Goal: Information Seeking & Learning: Learn about a topic

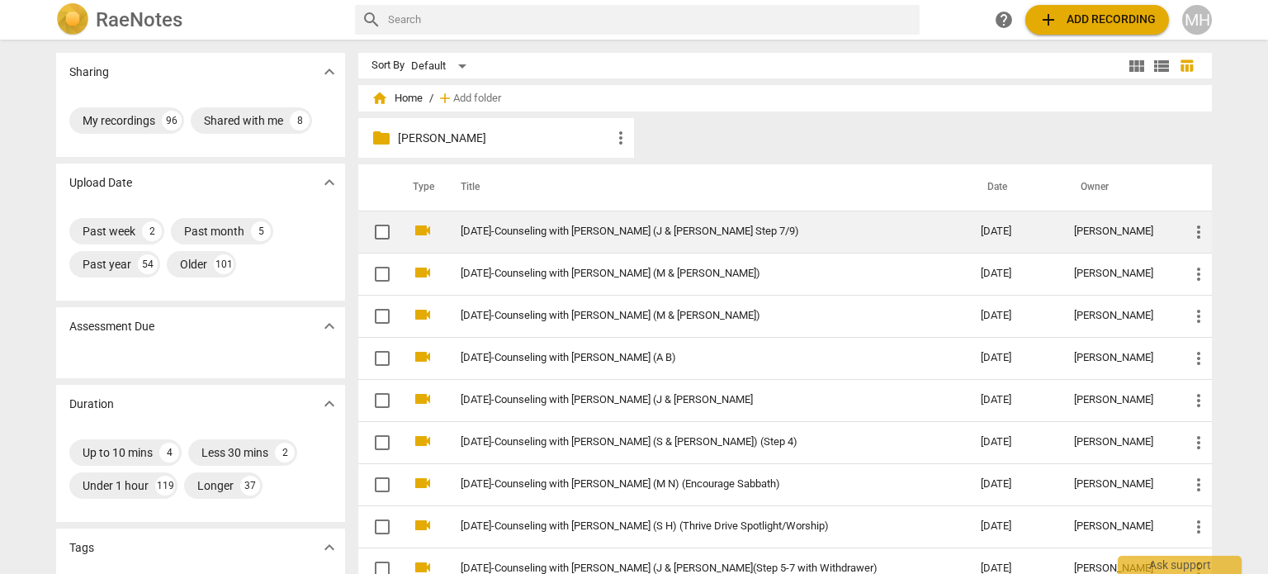
click at [625, 227] on link "[DATE]-Counseling with [PERSON_NAME] (J & [PERSON_NAME] Step 7/9)" at bounding box center [691, 231] width 461 height 12
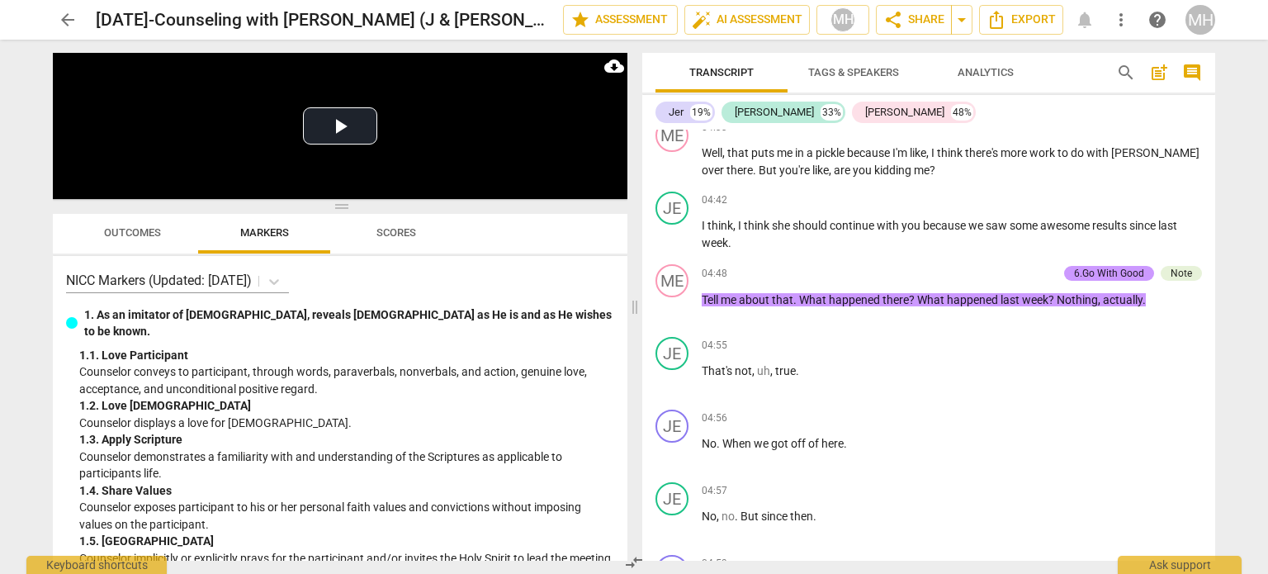
scroll to position [3470, 0]
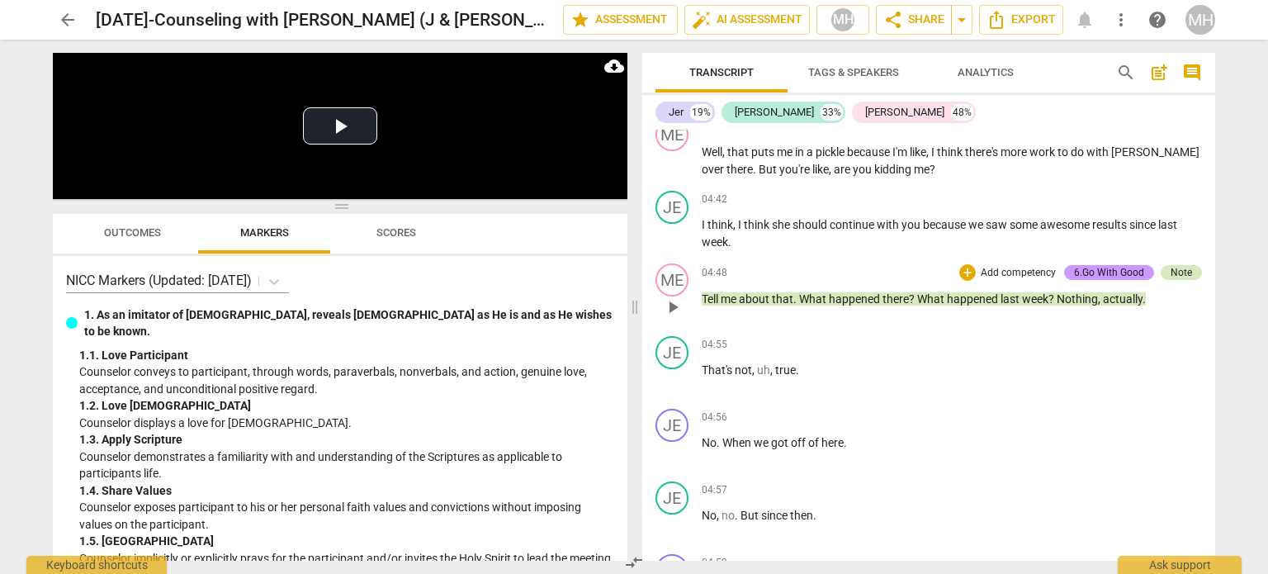
click at [1190, 265] on div "Note" at bounding box center [1181, 272] width 41 height 15
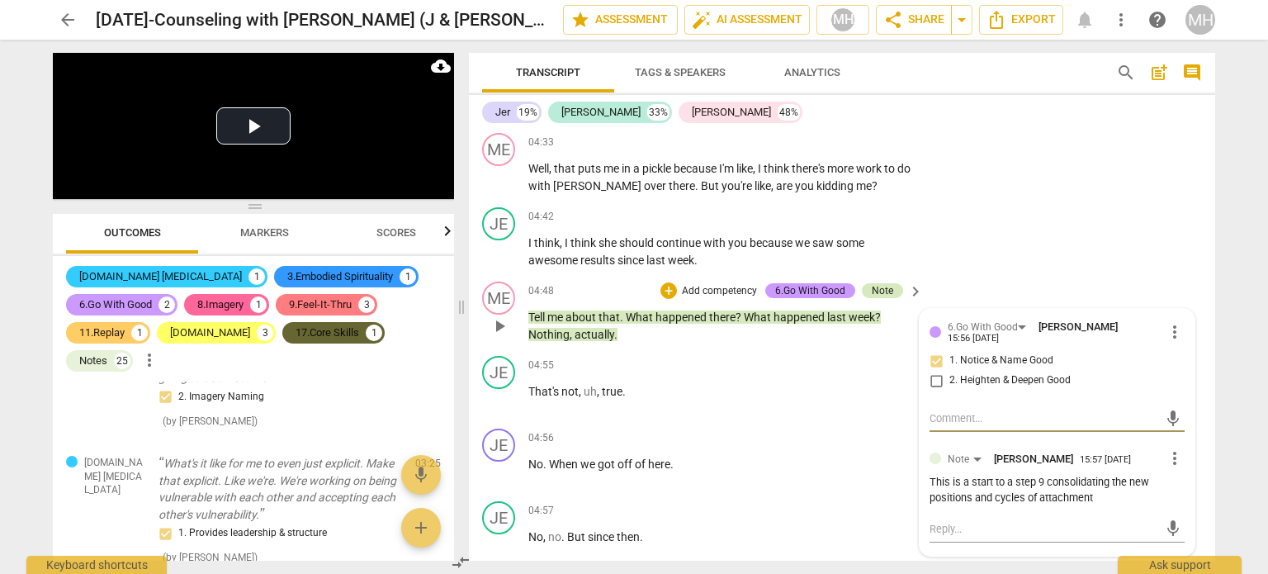
scroll to position [870, 0]
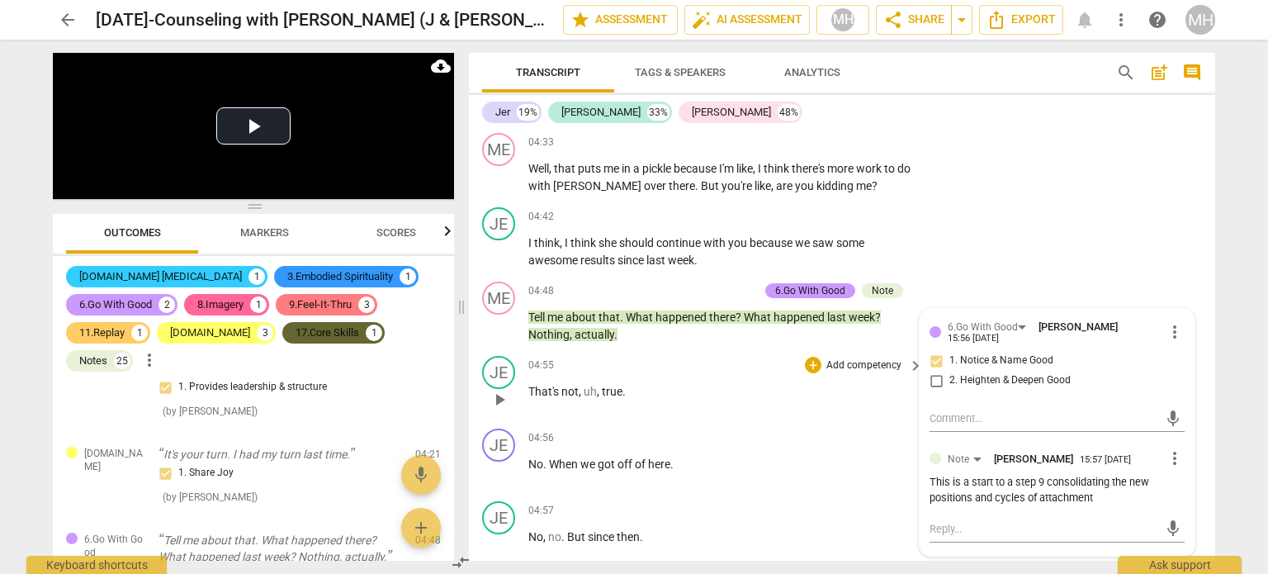
click at [793, 383] on p "That's not , uh , true ." at bounding box center [721, 391] width 386 height 17
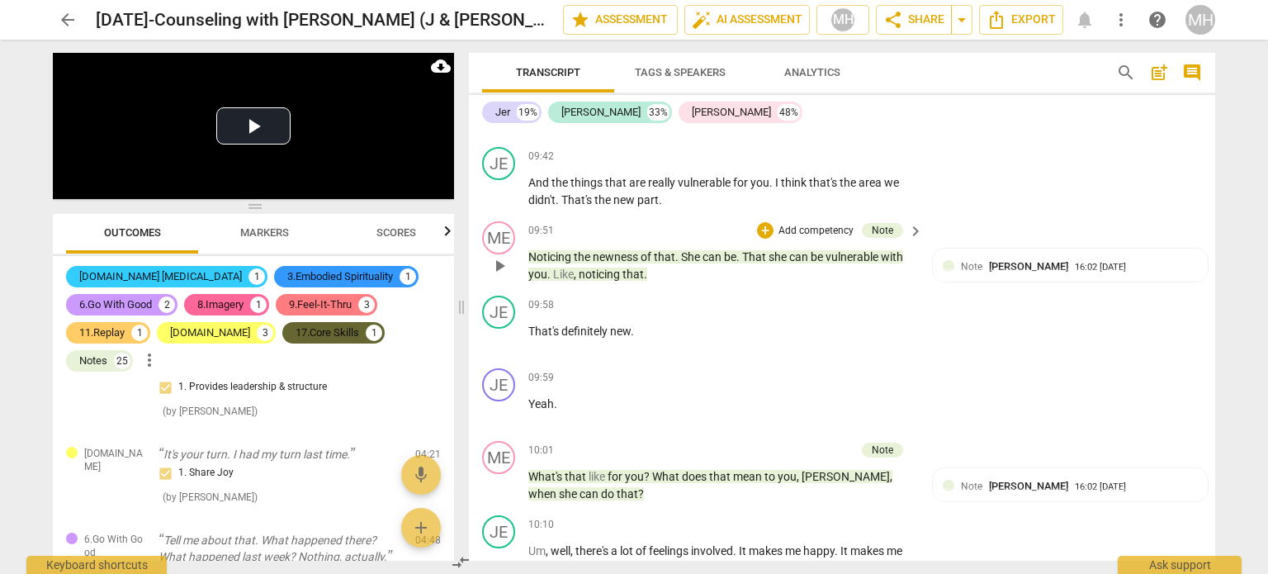
scroll to position [6401, 0]
click at [130, 353] on div "25" at bounding box center [122, 361] width 17 height 17
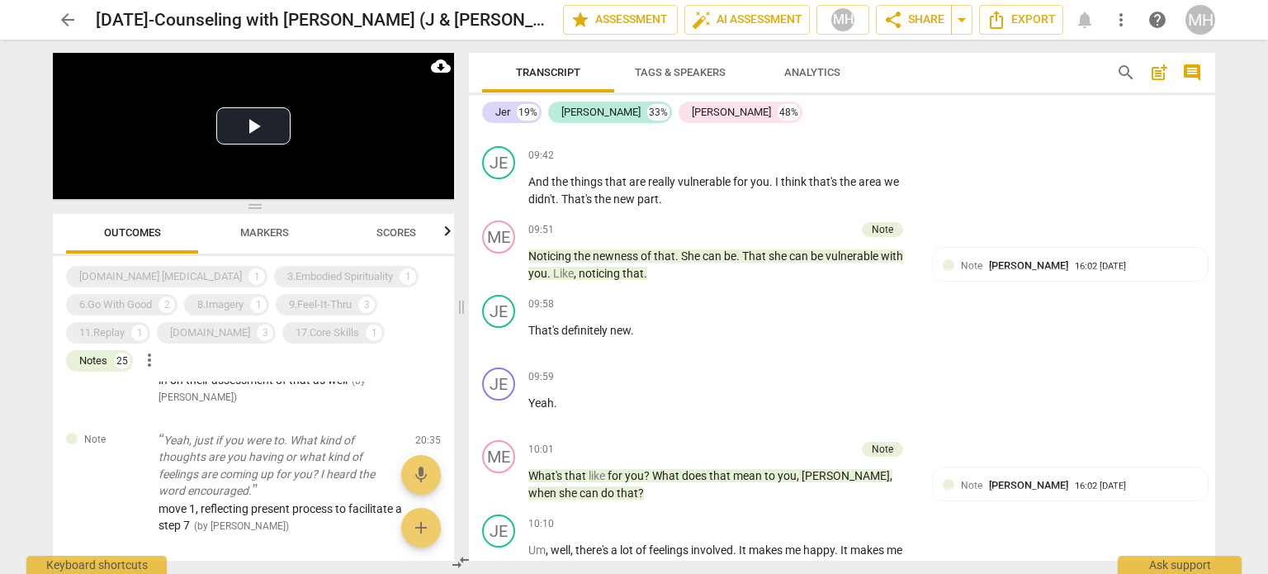
scroll to position [1154, 0]
click at [254, 433] on p "Yeah, just if you were to. What kind of thoughts are you having or what kind of…" at bounding box center [281, 467] width 244 height 68
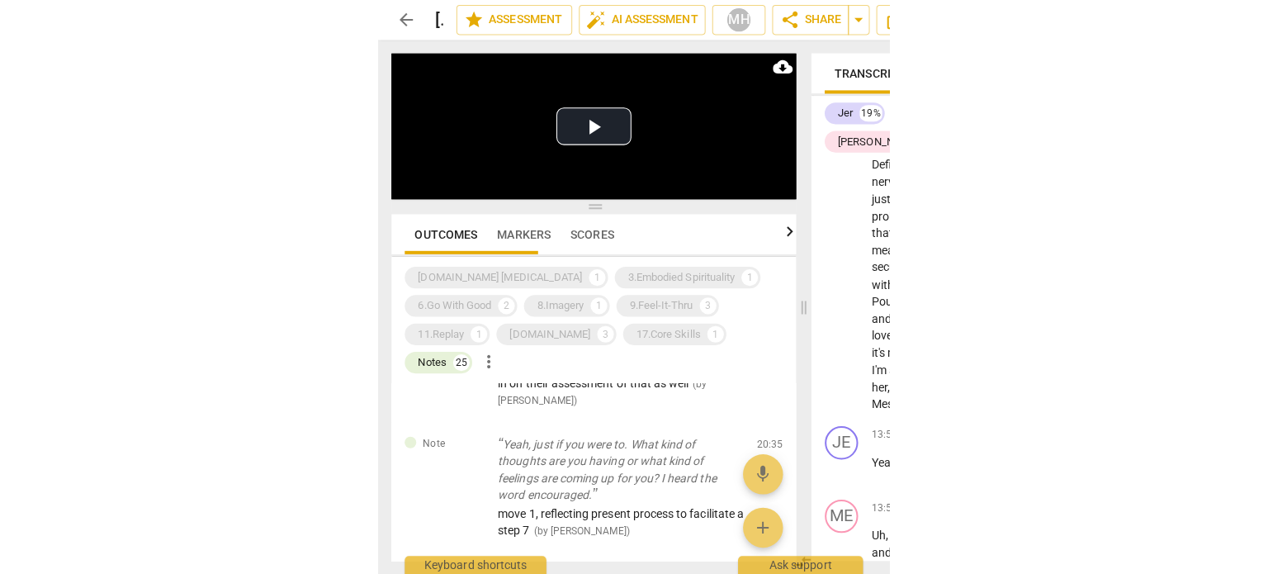
scroll to position [18319, 0]
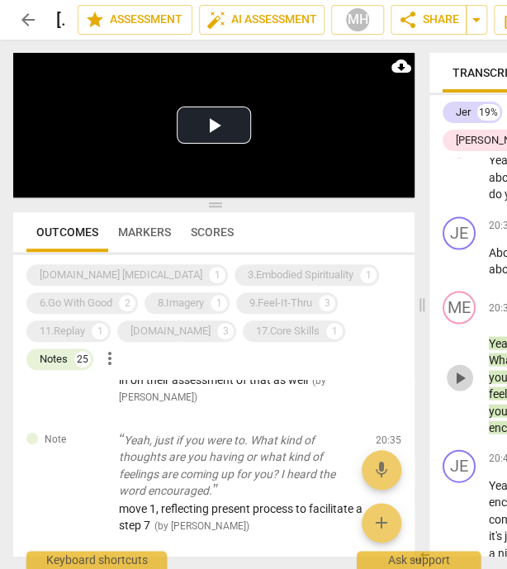
click at [462, 387] on span "play_arrow" at bounding box center [460, 377] width 20 height 20
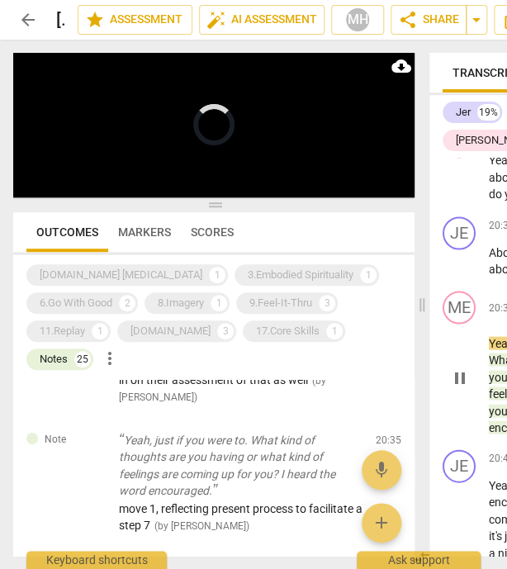
click at [462, 387] on span "pause" at bounding box center [460, 377] width 20 height 20
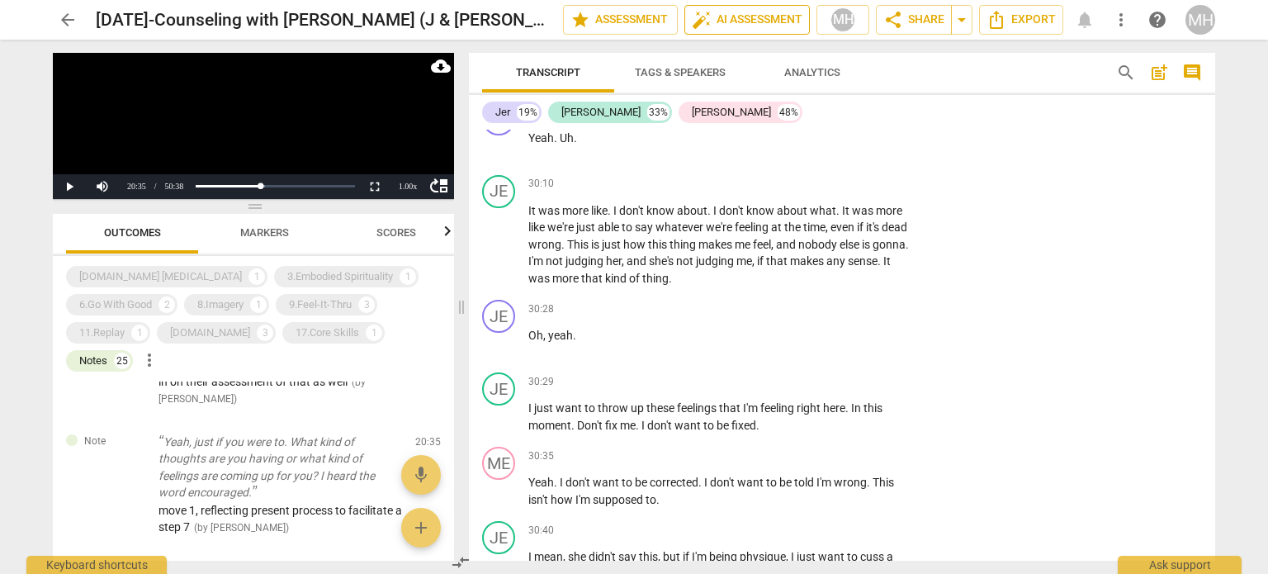
scroll to position [12437, 0]
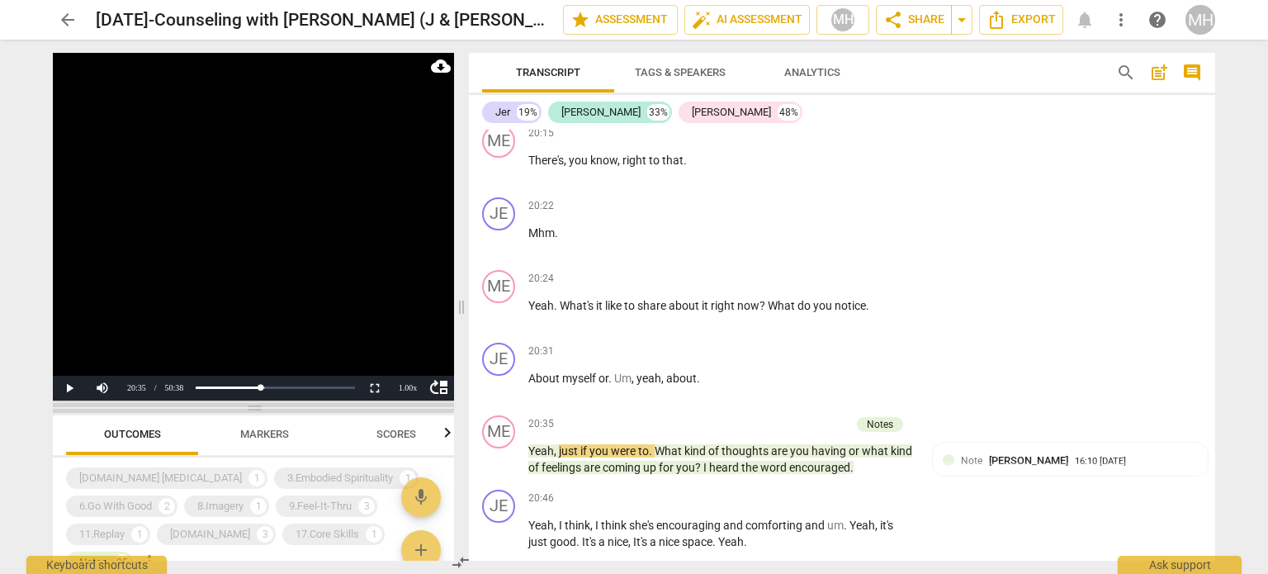
drag, startPoint x: 260, startPoint y: 207, endPoint x: 271, endPoint y: 435, distance: 228.1
click at [271, 413] on span at bounding box center [253, 408] width 401 height 10
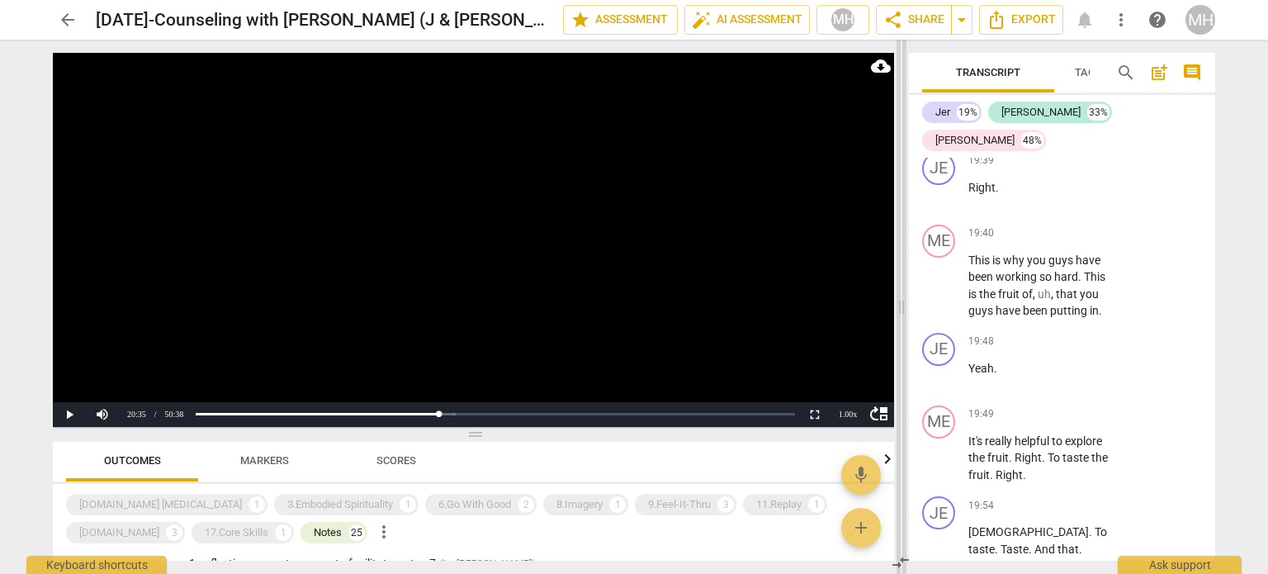
scroll to position [18217, 0]
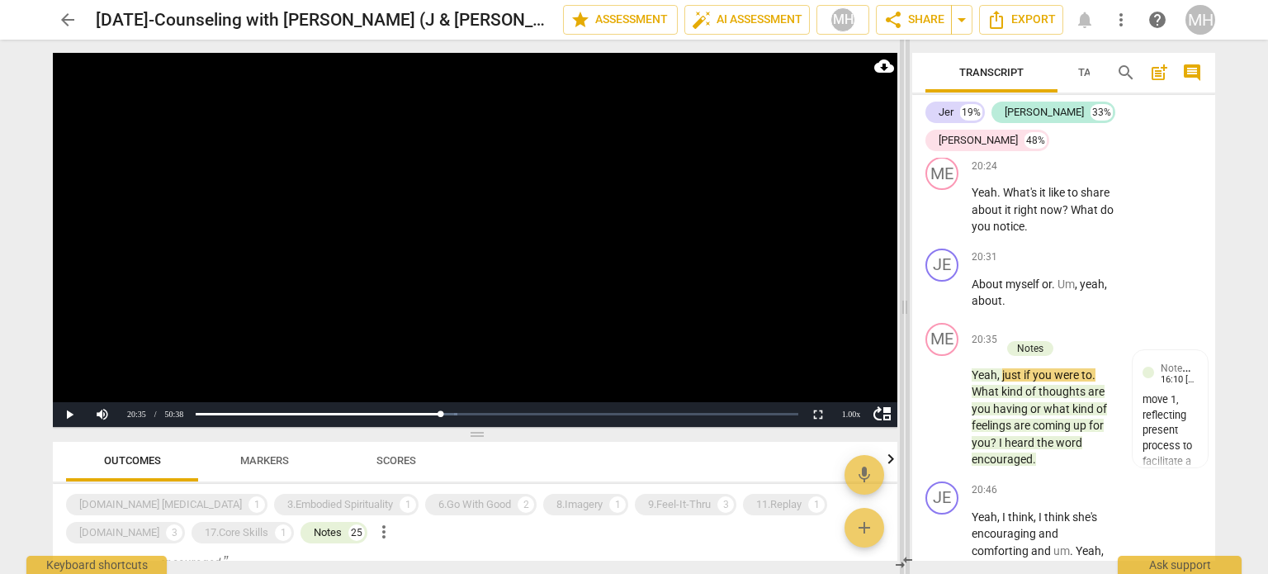
drag, startPoint x: 462, startPoint y: 306, endPoint x: 906, endPoint y: 273, distance: 444.6
click at [906, 273] on span at bounding box center [905, 307] width 10 height 534
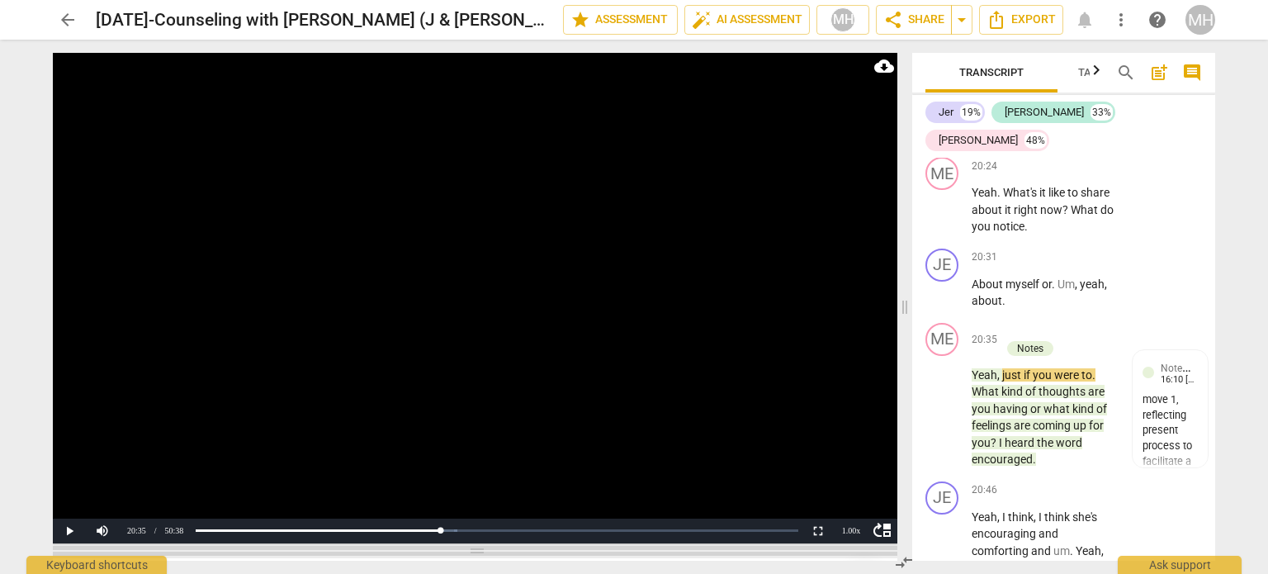
drag, startPoint x: 480, startPoint y: 435, endPoint x: 472, endPoint y: 551, distance: 116.6
click at [472, 551] on span at bounding box center [475, 551] width 845 height 10
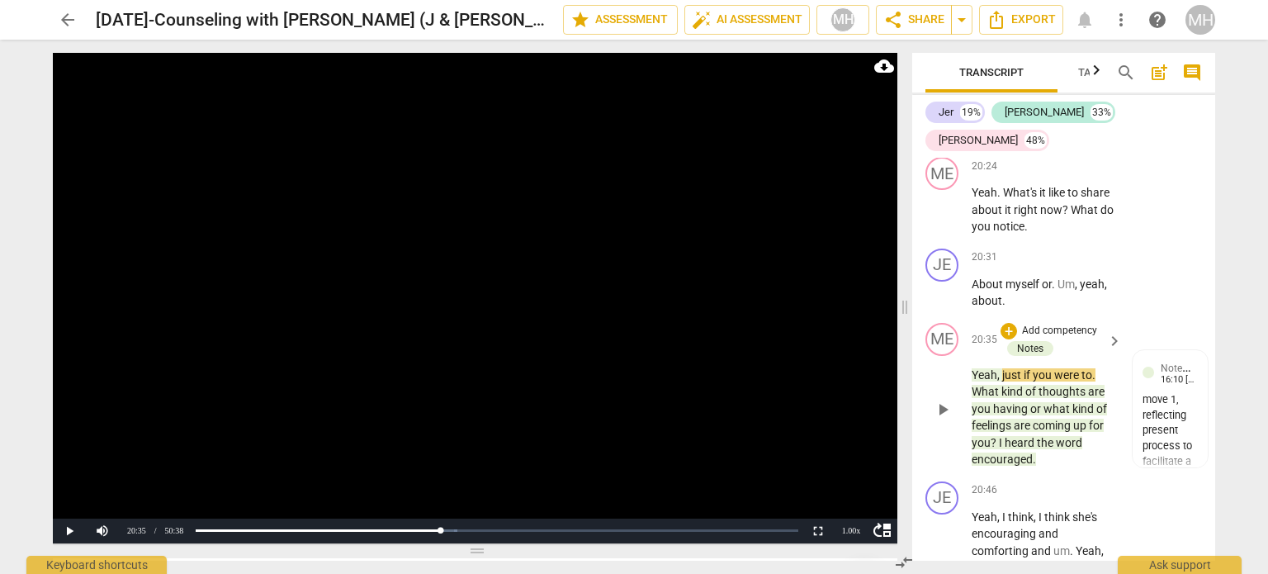
click at [944, 423] on button "play_arrow" at bounding box center [943, 409] width 26 height 26
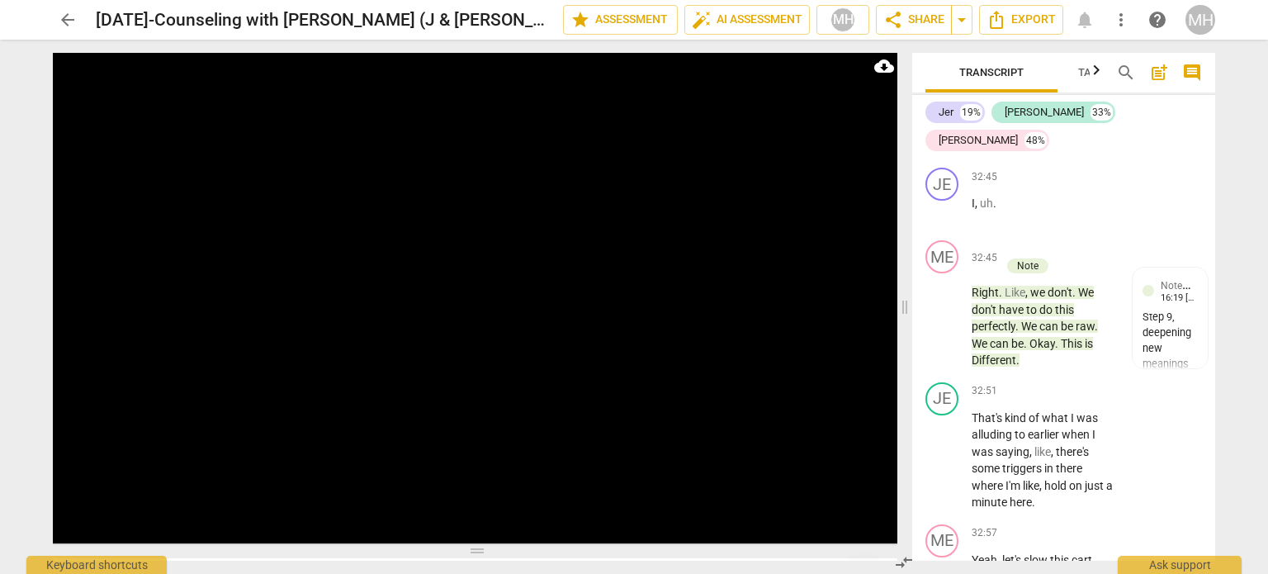
scroll to position [29312, 0]
click at [940, 327] on span "pause" at bounding box center [943, 317] width 20 height 20
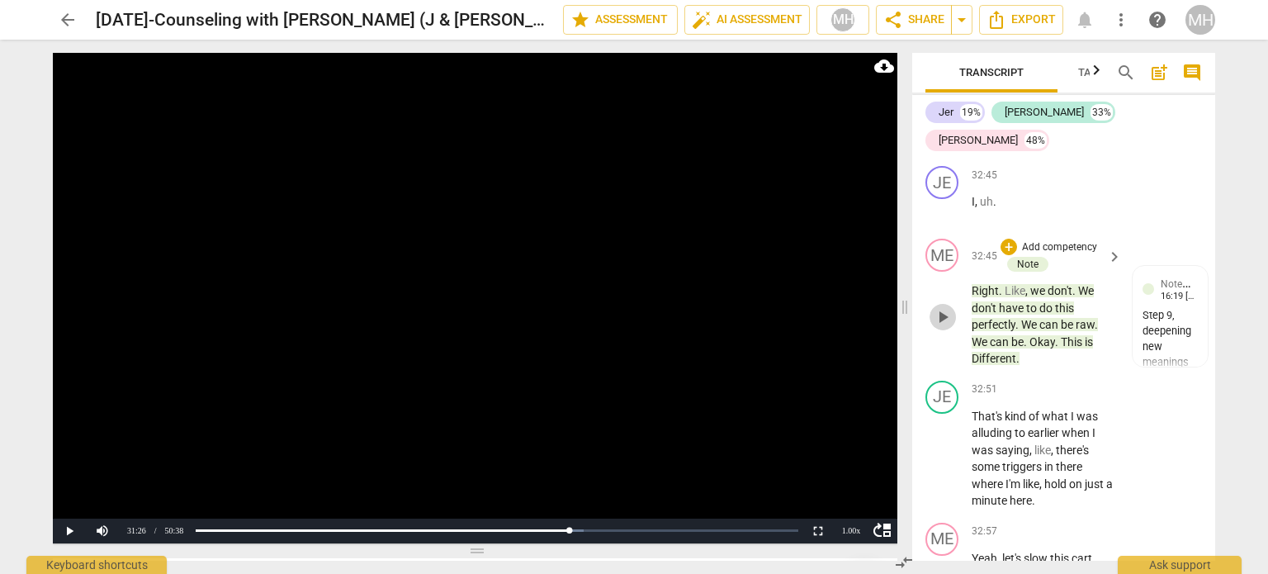
click at [940, 327] on span "play_arrow" at bounding box center [943, 317] width 20 height 20
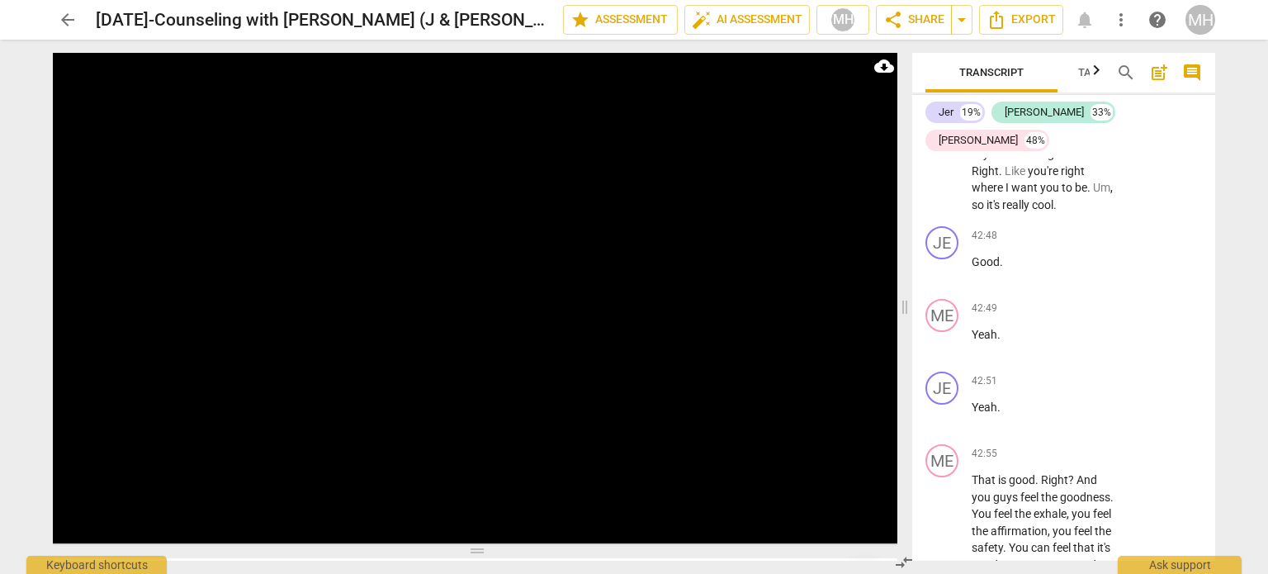
scroll to position [38836, 0]
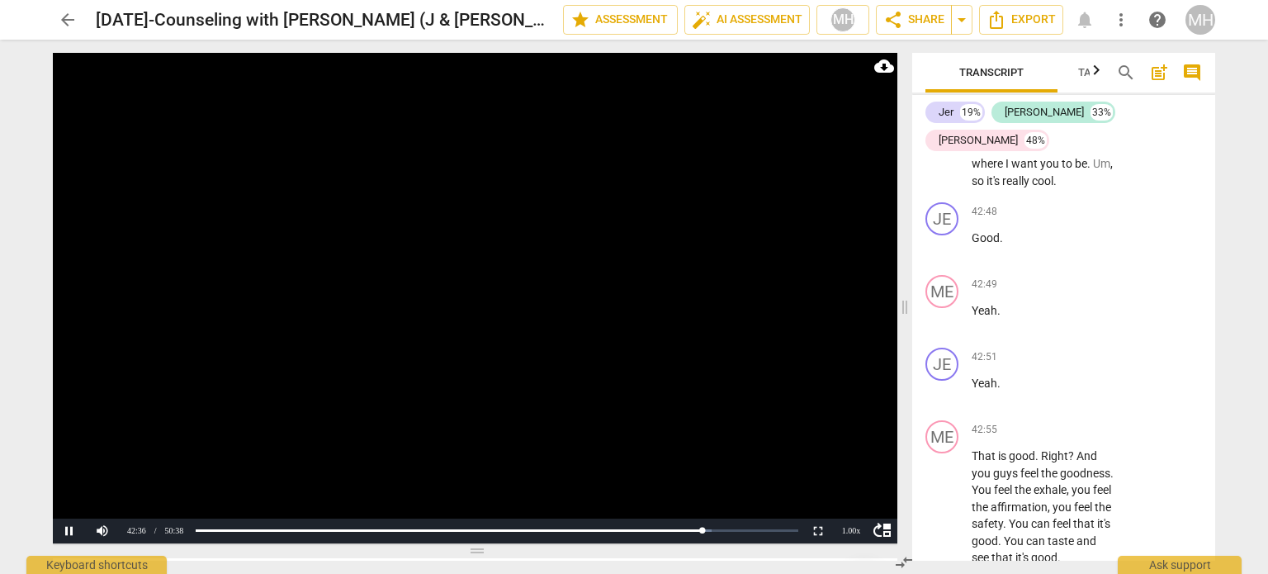
click at [703, 392] on video at bounding box center [475, 298] width 845 height 490
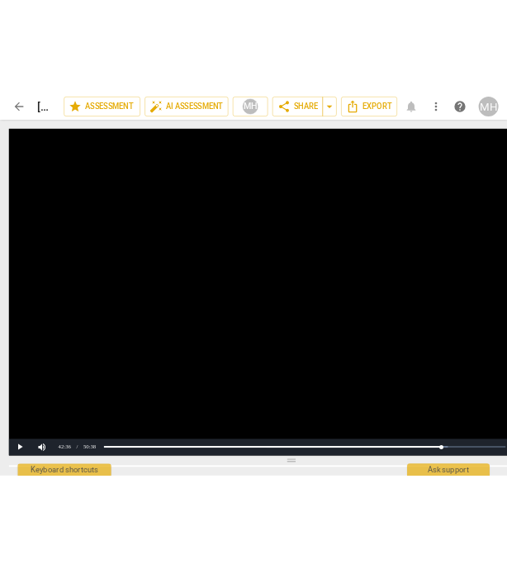
scroll to position [0, 24]
